Goal: Task Accomplishment & Management: Complete application form

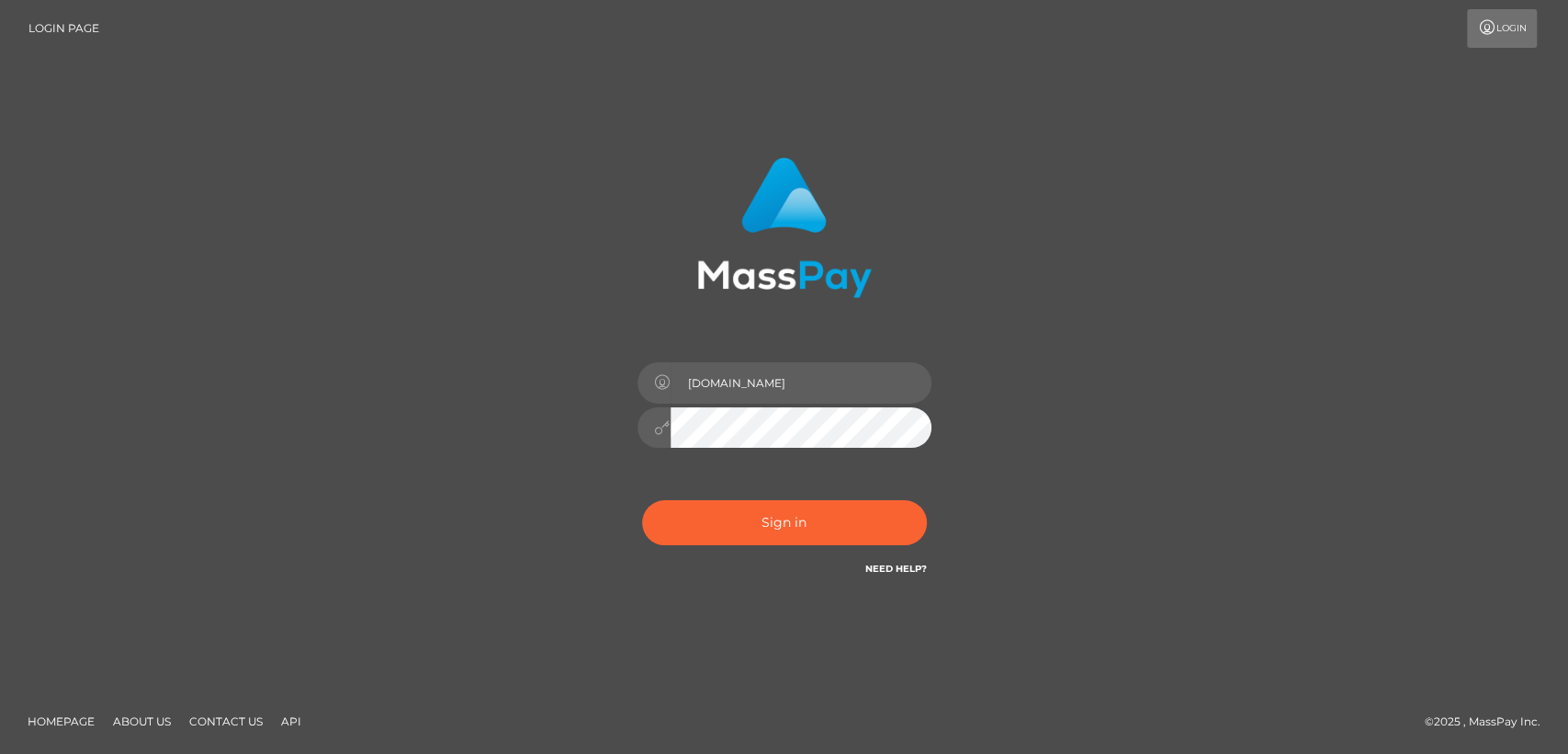
click at [668, 428] on icon at bounding box center [663, 427] width 15 height 15
click at [659, 427] on icon at bounding box center [663, 427] width 15 height 15
click at [742, 539] on button "Sign in" at bounding box center [784, 523] width 285 height 45
click at [749, 529] on button "Sign in" at bounding box center [784, 523] width 285 height 45
click at [777, 515] on button "Sign in" at bounding box center [784, 523] width 285 height 45
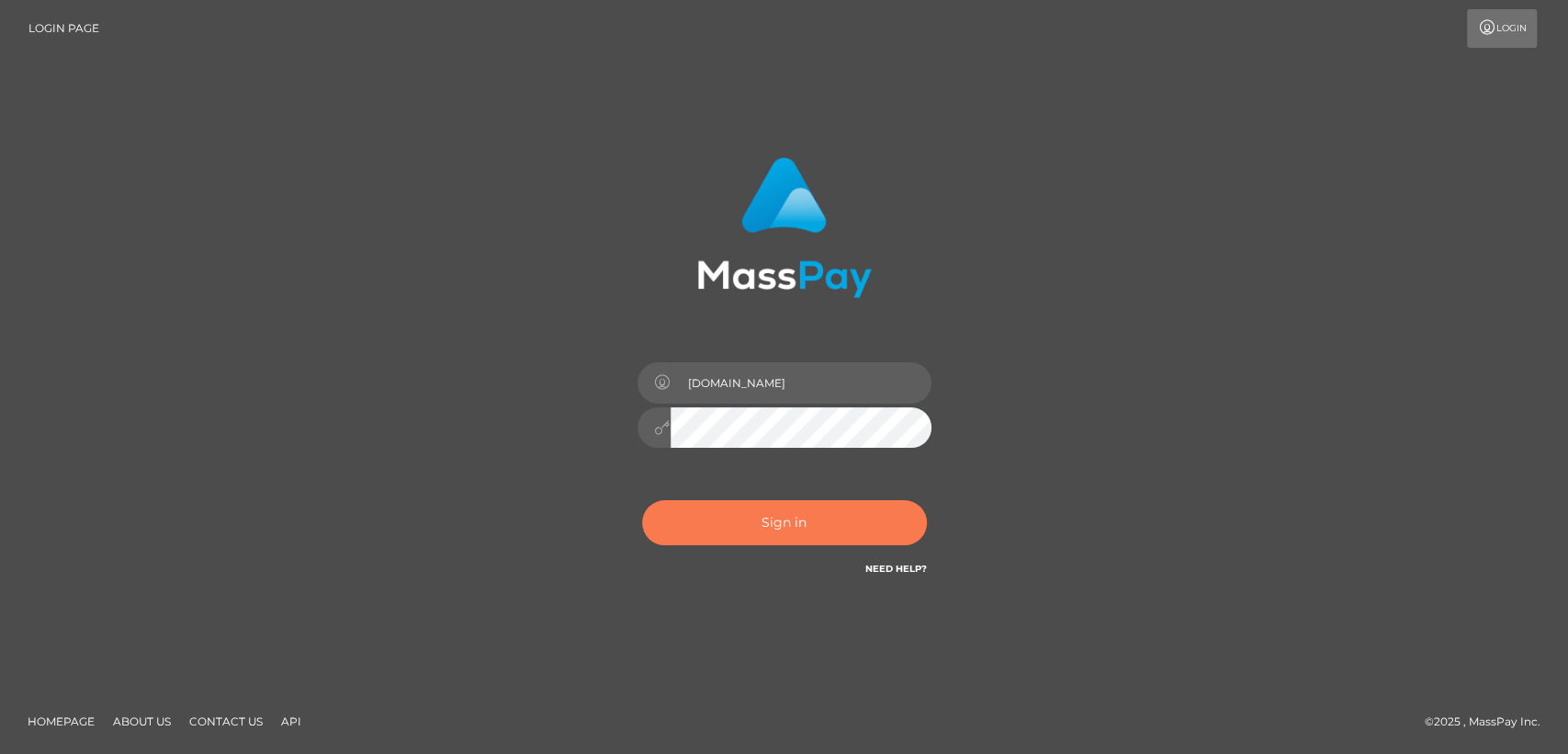
click at [777, 515] on button "Sign in" at bounding box center [784, 523] width 285 height 45
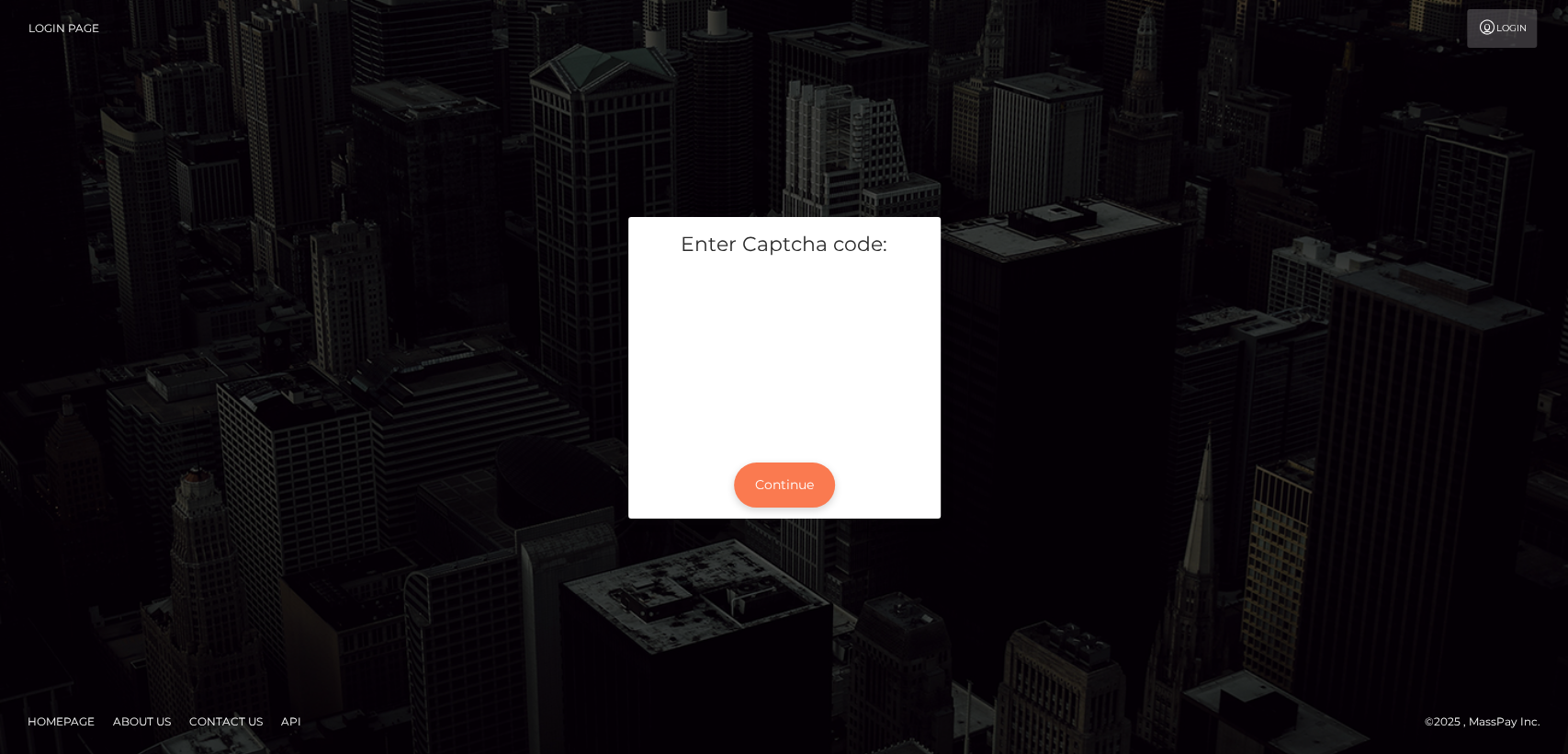
click at [782, 476] on button "Continue" at bounding box center [784, 485] width 101 height 45
click at [774, 469] on button "Continue" at bounding box center [784, 485] width 101 height 45
click at [787, 475] on button "Continue" at bounding box center [784, 485] width 101 height 45
click at [787, 476] on button "Continue" at bounding box center [784, 485] width 101 height 45
click at [779, 466] on button "Continue" at bounding box center [784, 485] width 101 height 45
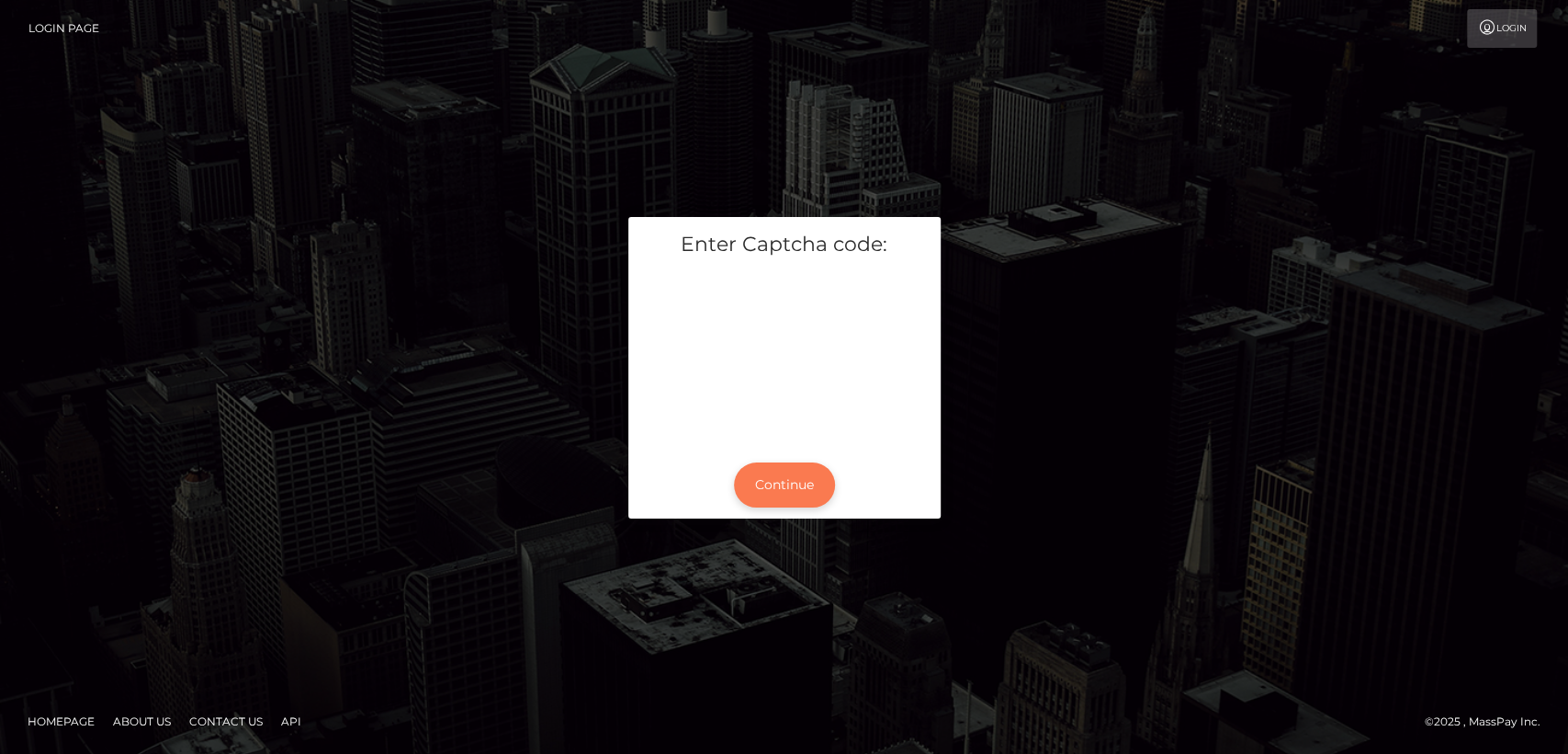
click at [779, 466] on button "Continue" at bounding box center [784, 485] width 101 height 45
